Goal: Transaction & Acquisition: Obtain resource

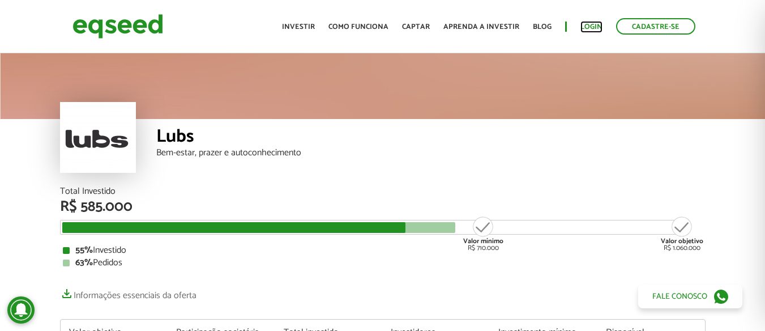
click at [591, 26] on link "Login" at bounding box center [591, 26] width 22 height 7
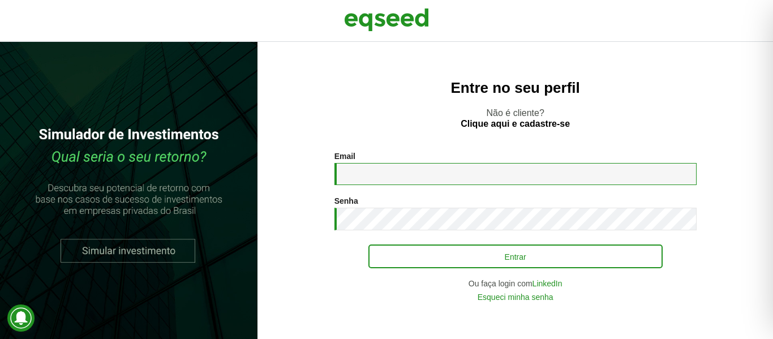
type input "**********"
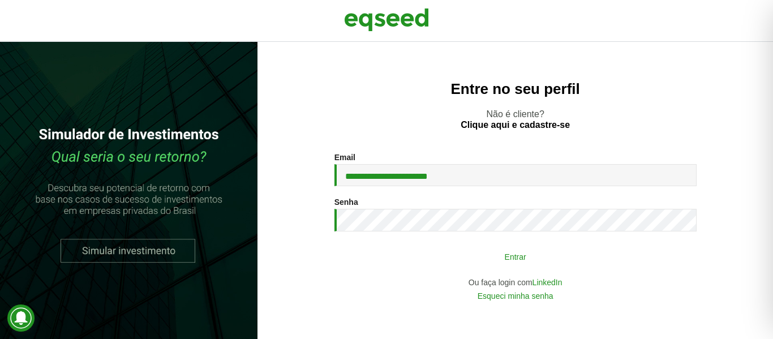
click at [499, 257] on button "Entrar" at bounding box center [515, 257] width 294 height 22
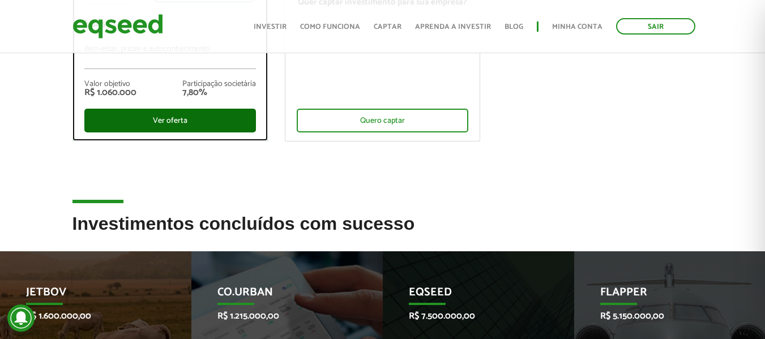
click at [162, 121] on div "Ver oferta" at bounding box center [169, 121] width 171 height 24
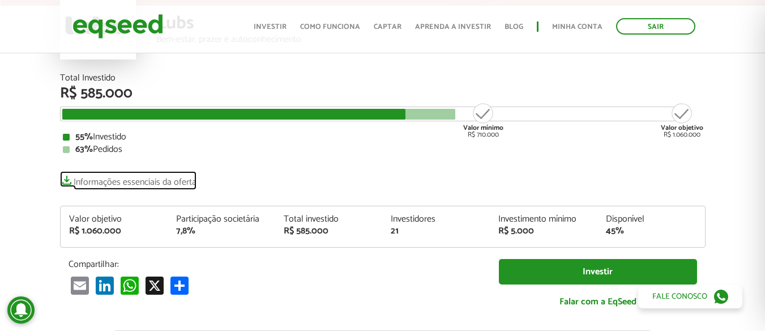
click at [89, 181] on link "Informações essenciais da oferta" at bounding box center [128, 179] width 136 height 16
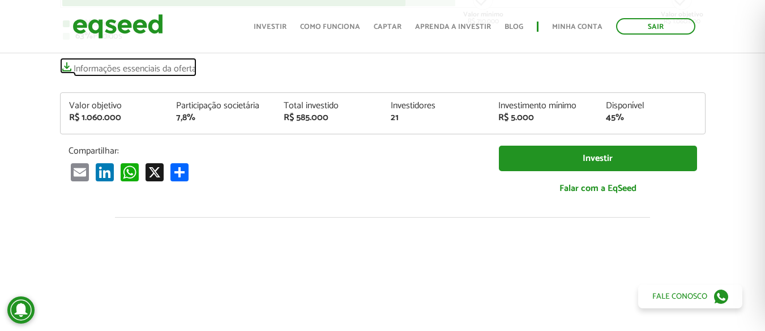
scroll to position [57, 0]
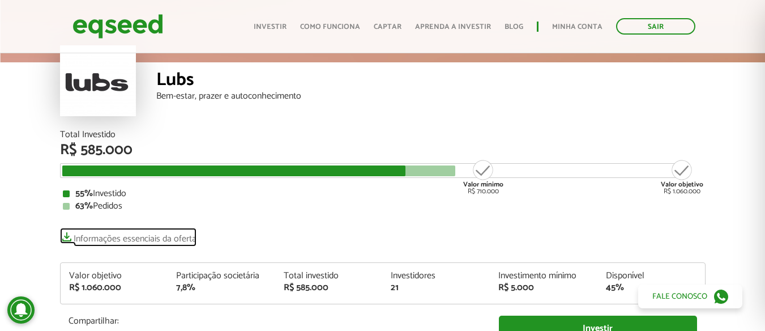
click at [123, 237] on link "Informações essenciais da oferta" at bounding box center [128, 236] width 136 height 16
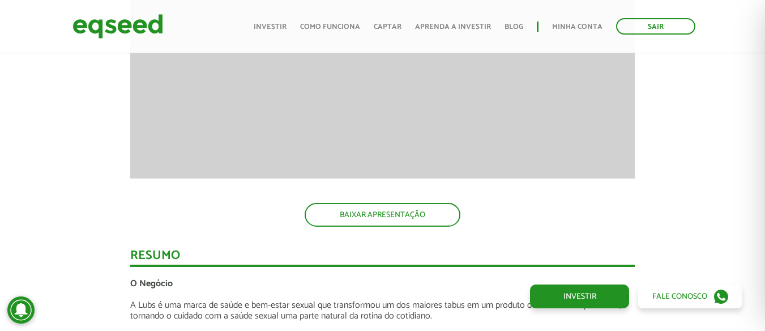
scroll to position [1188, 0]
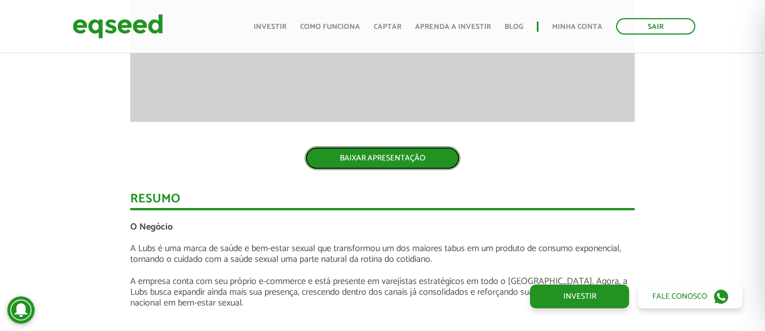
click at [404, 155] on link "BAIXAR APRESENTAÇÃO" at bounding box center [382, 158] width 156 height 24
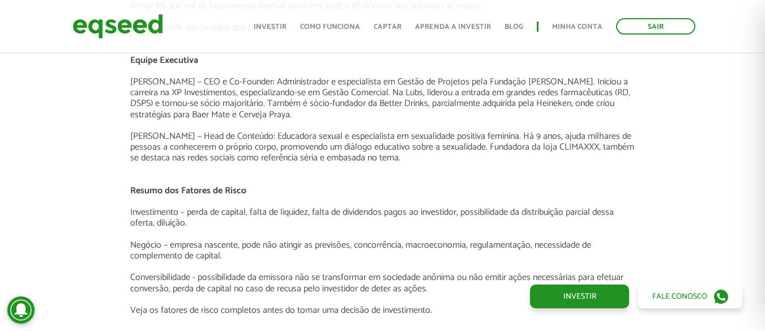
scroll to position [2037, 0]
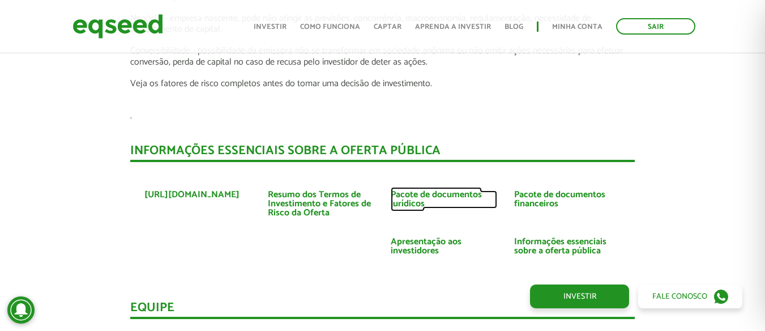
click at [422, 198] on link "Pacote de documentos jurídicos" at bounding box center [443, 199] width 106 height 18
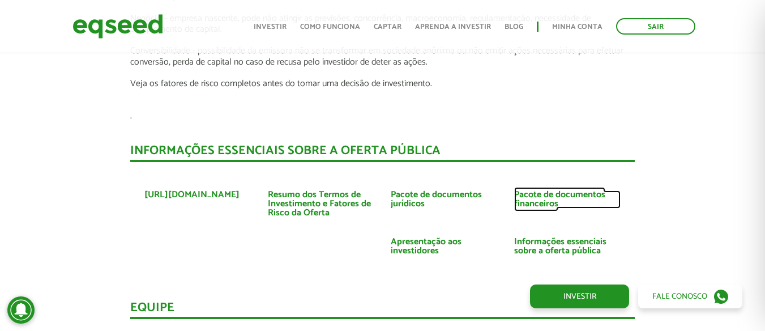
click at [543, 198] on link "Pacote de documentos financeiros" at bounding box center [567, 199] width 106 height 18
